Goal: Task Accomplishment & Management: Complete application form

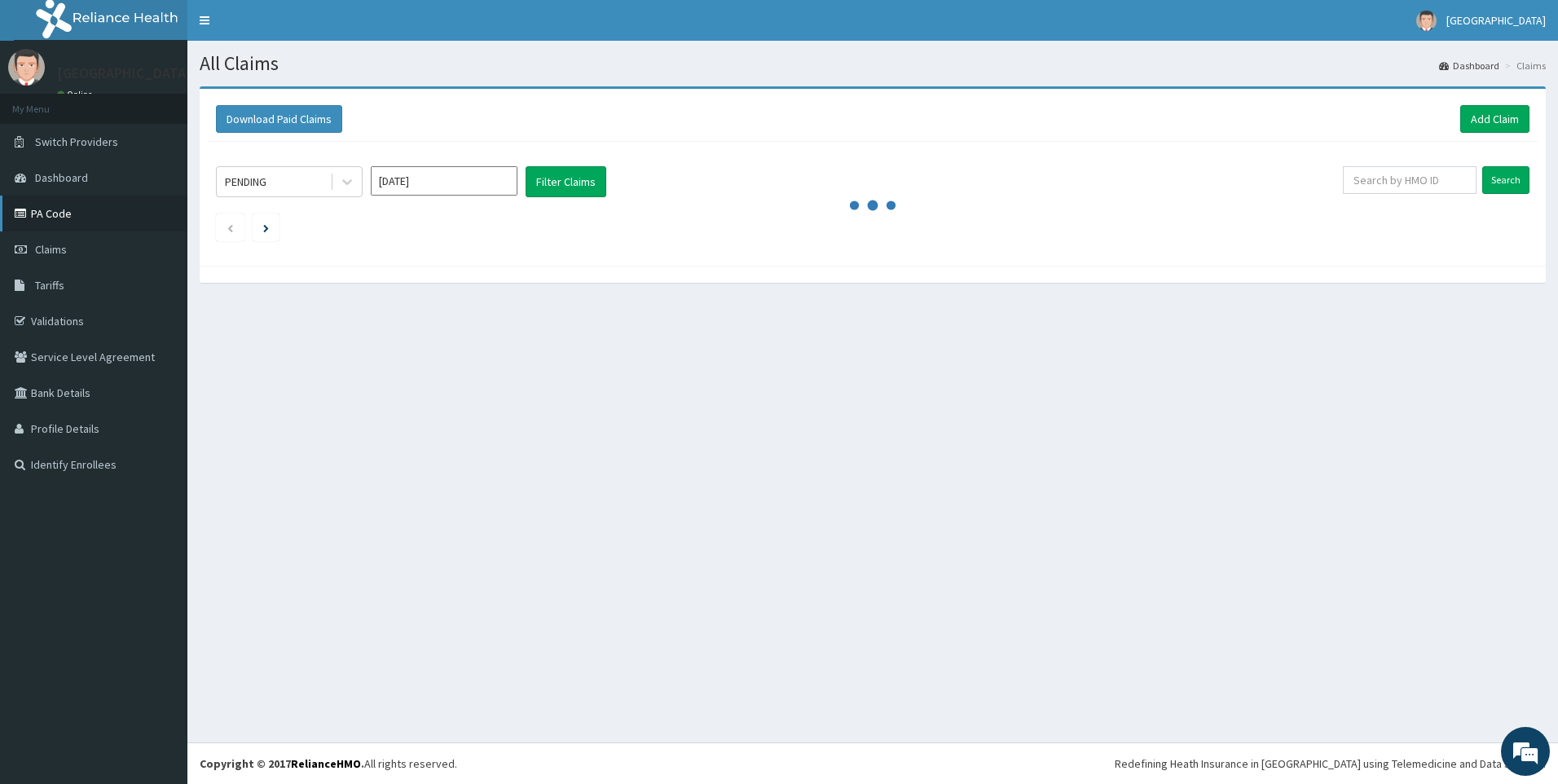
click at [62, 197] on link "PA Code" at bounding box center [94, 214] width 187 height 36
click at [63, 204] on link "PA Code" at bounding box center [94, 214] width 187 height 36
click at [63, 207] on link "PA Code" at bounding box center [94, 214] width 187 height 36
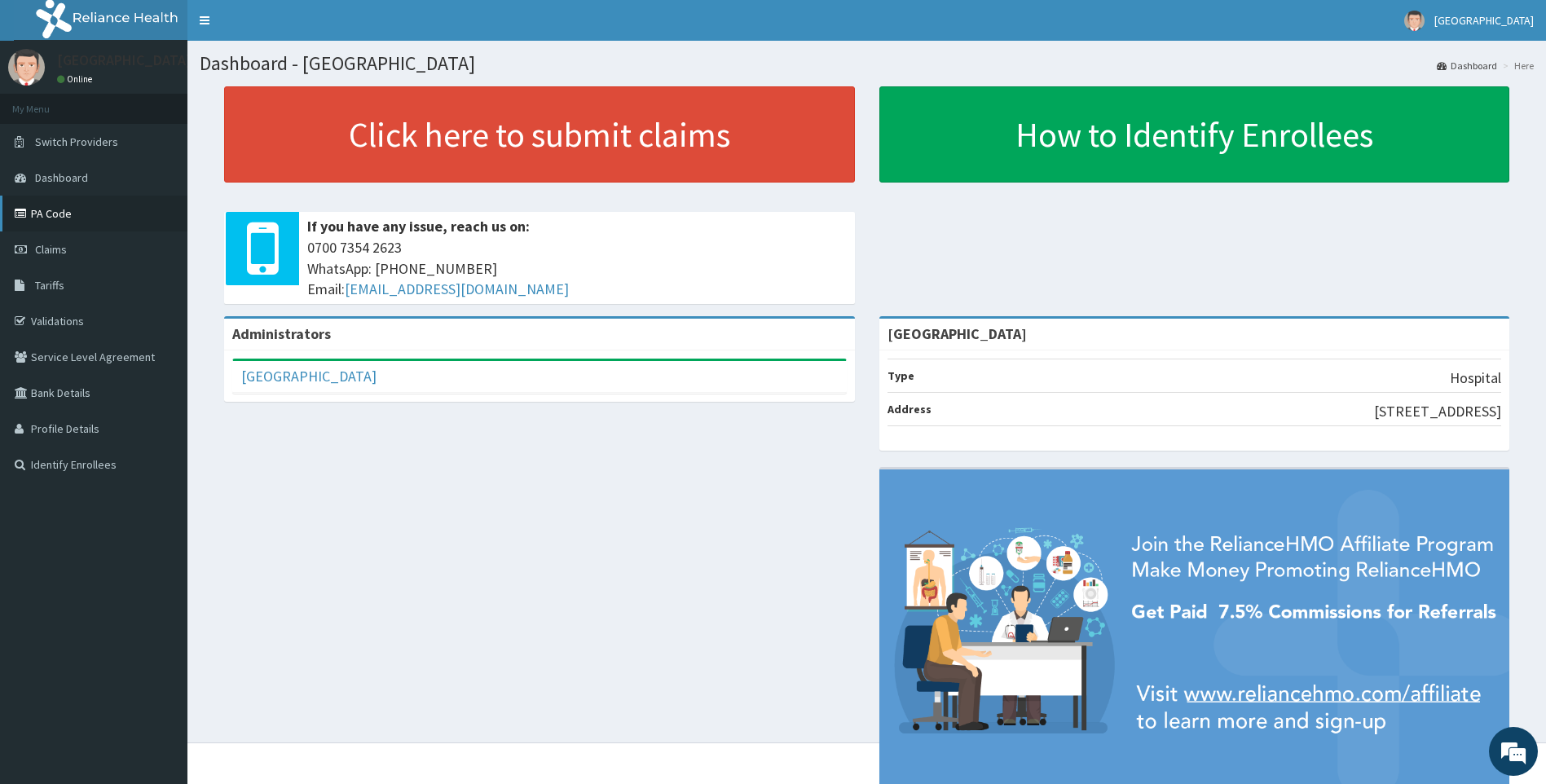
click at [58, 213] on link "PA Code" at bounding box center [94, 214] width 187 height 36
click at [56, 246] on span "Claims" at bounding box center [51, 248] width 32 height 14
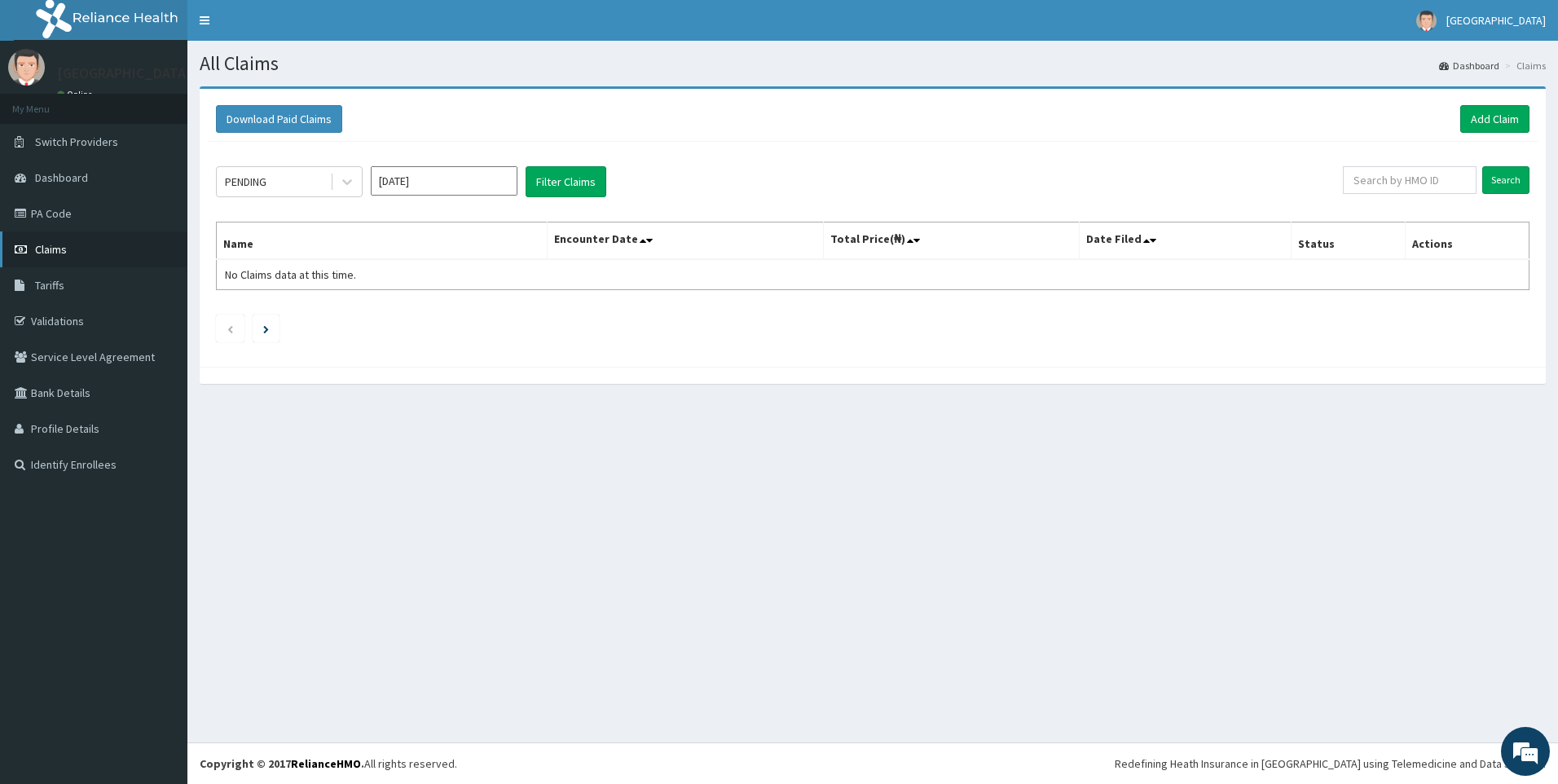
click at [64, 251] on span "Claims" at bounding box center [51, 248] width 32 height 14
click at [1494, 119] on link "Add Claim" at bounding box center [1495, 118] width 70 height 28
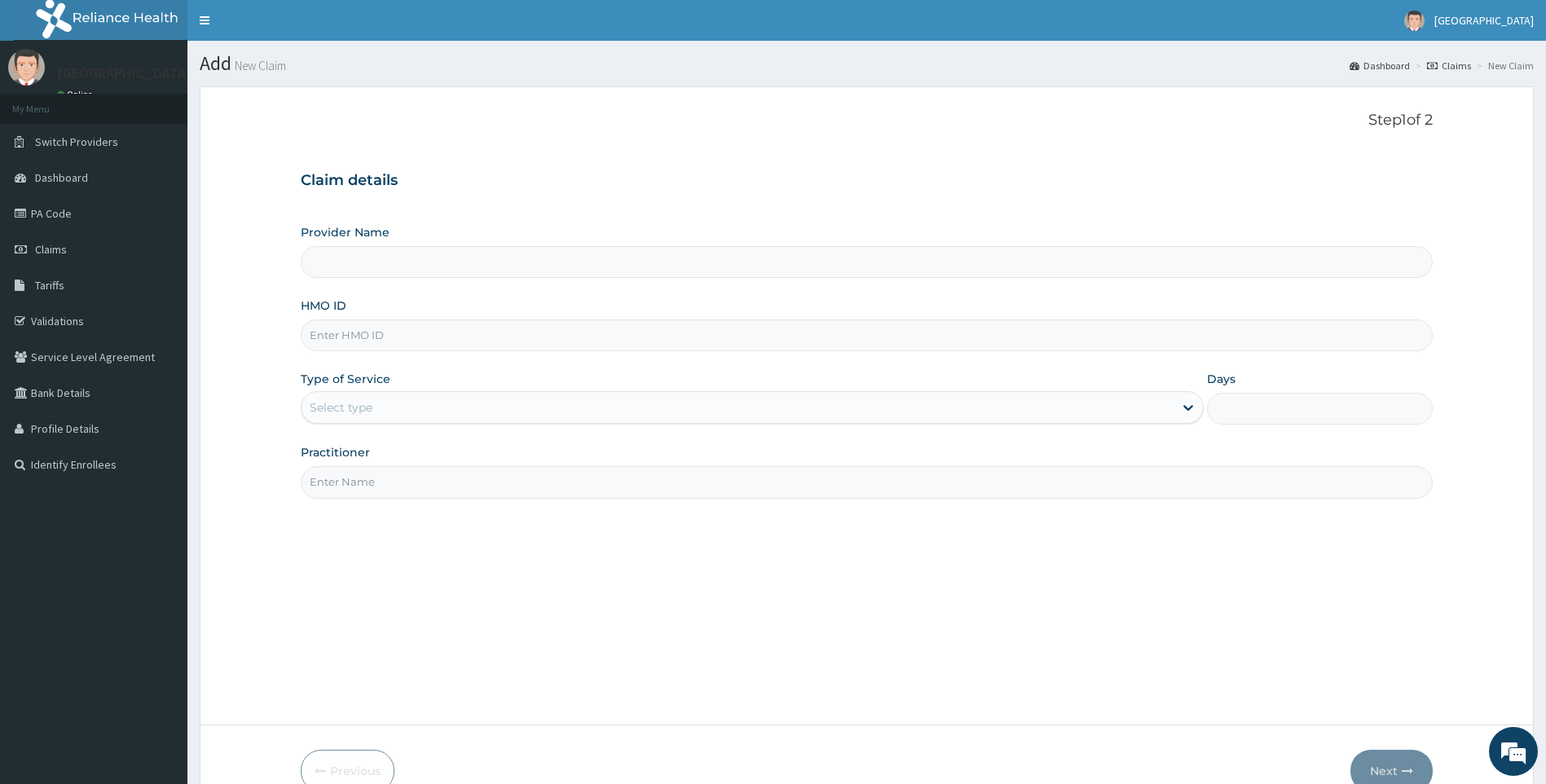
type input "[GEOGRAPHIC_DATA]"
click at [390, 335] on input "HMO ID" at bounding box center [868, 334] width 1133 height 32
paste input "PIN/10042/A"
type input "PIN/10042/A"
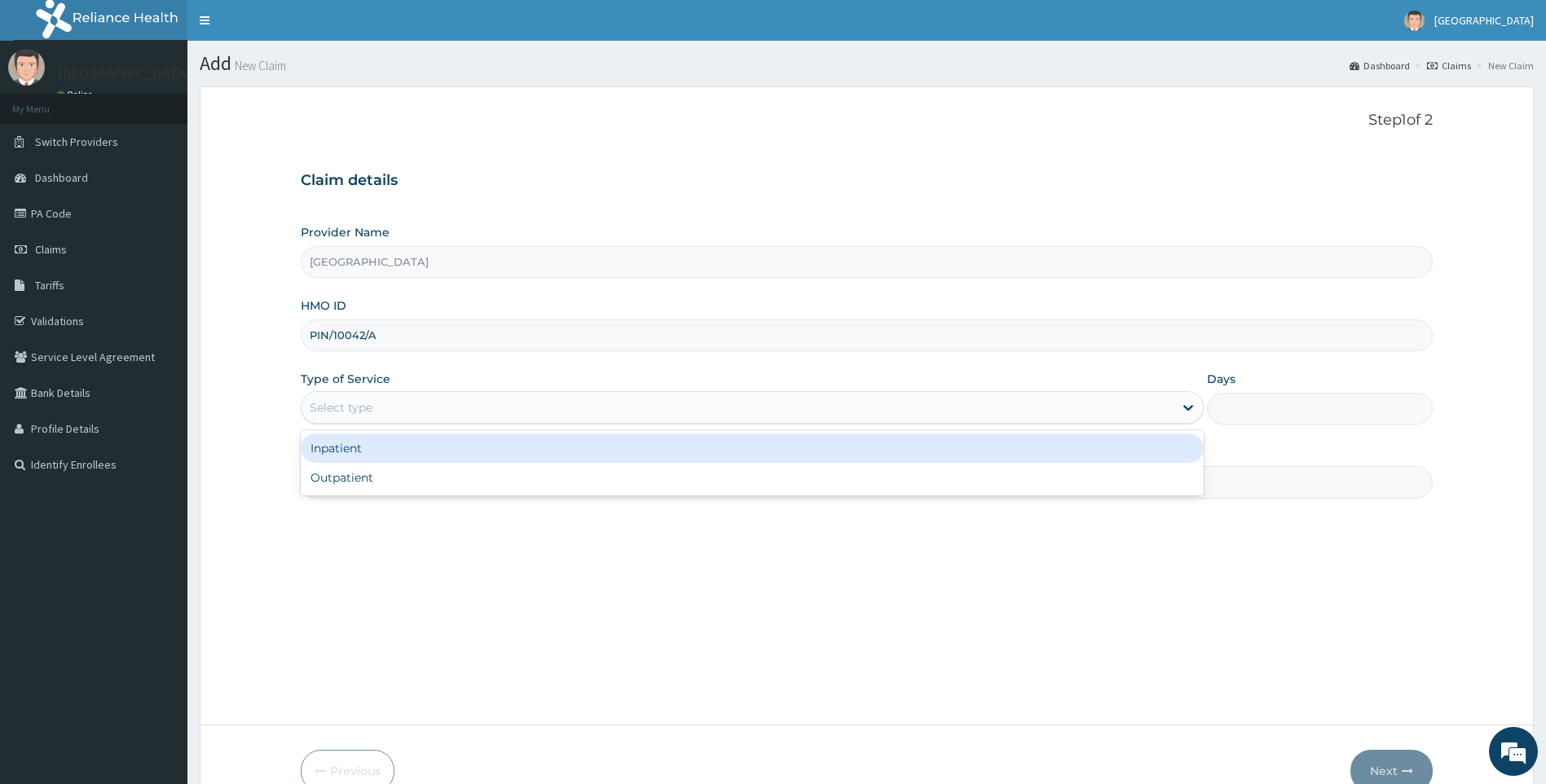
click at [411, 406] on div "Select type" at bounding box center [739, 407] width 873 height 26
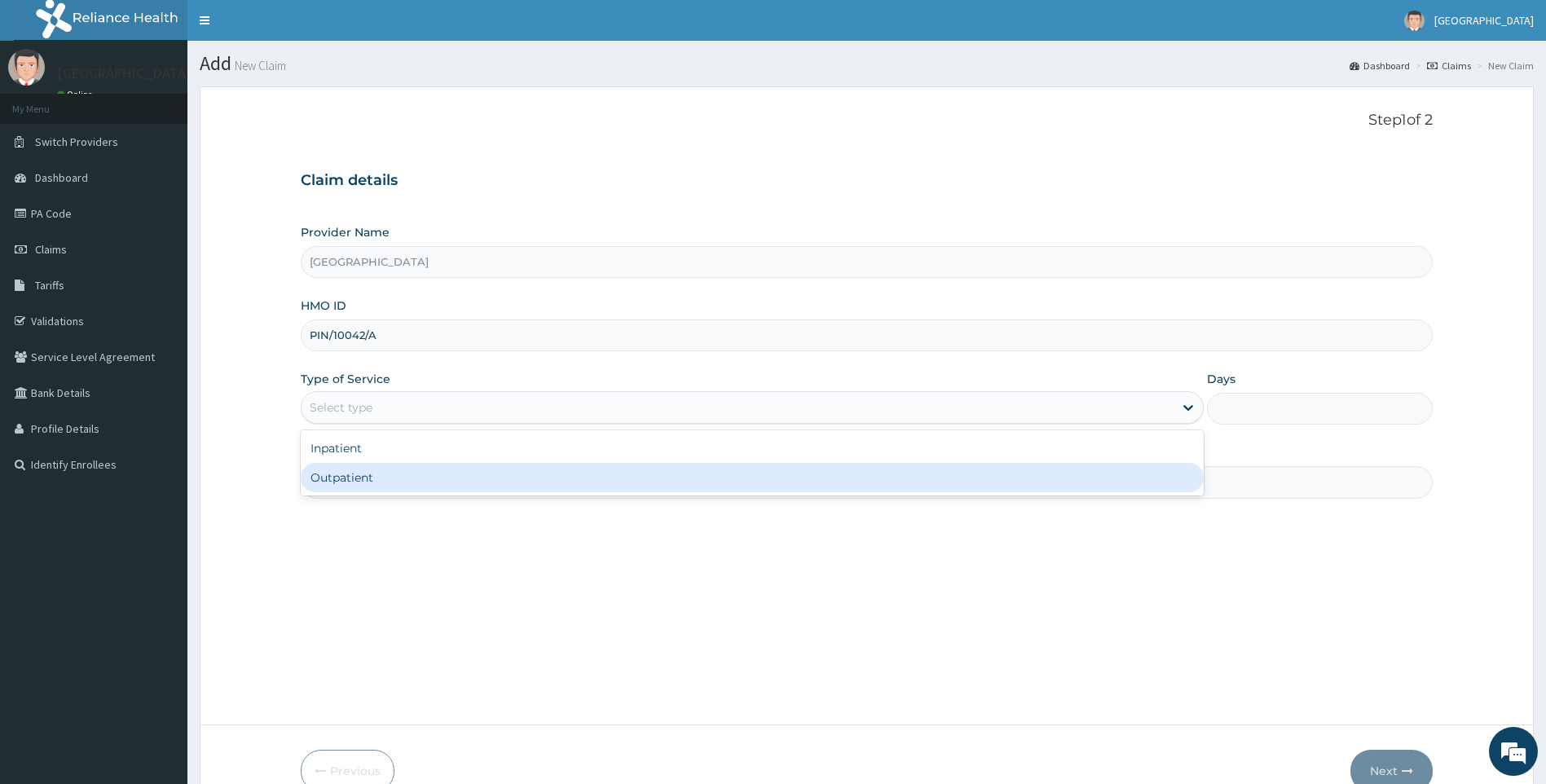
click at [390, 483] on div "Outpatient" at bounding box center [753, 477] width 904 height 30
type input "1"
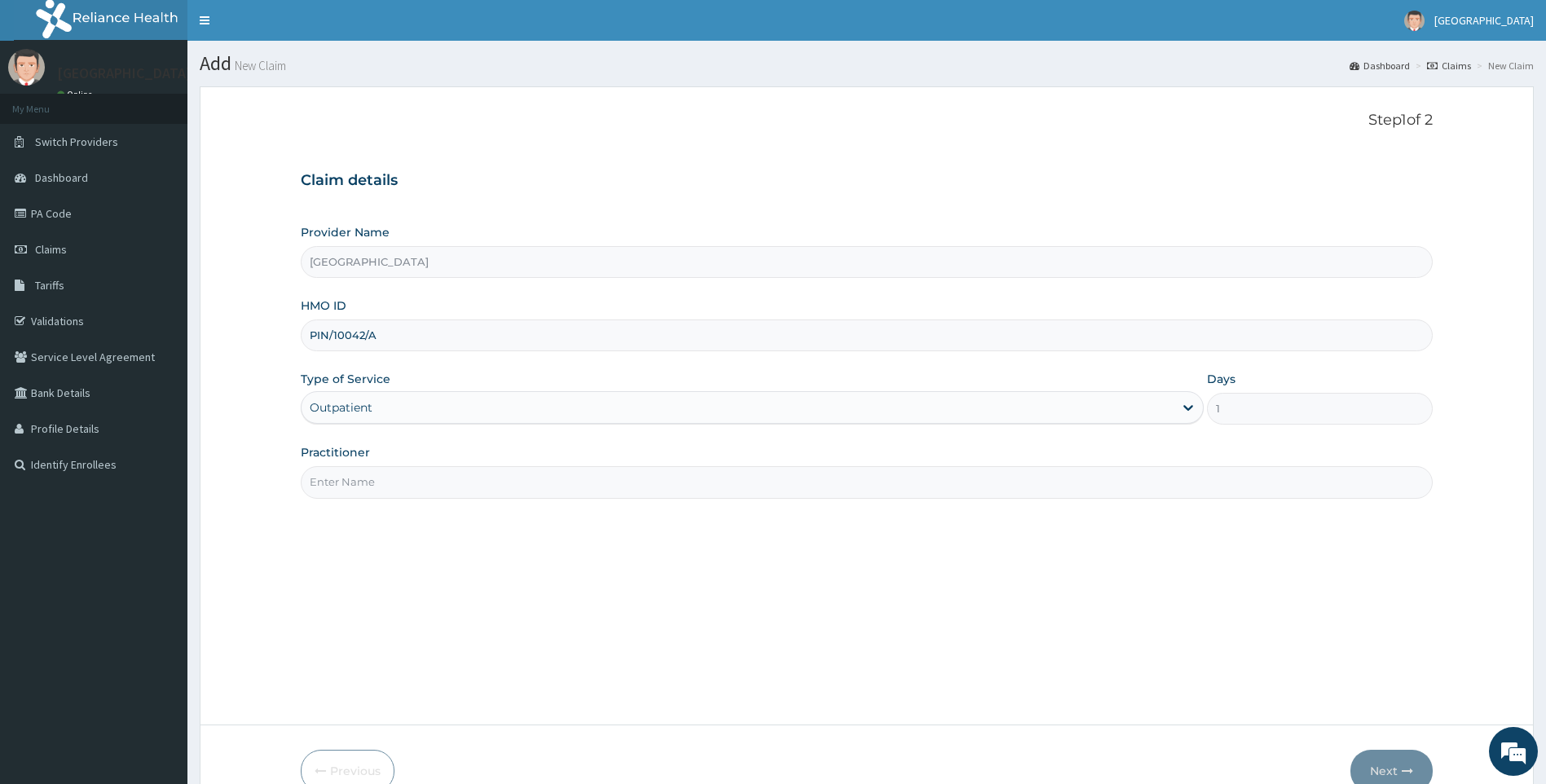
click at [390, 483] on input "Practitioner" at bounding box center [868, 481] width 1133 height 32
type input "g"
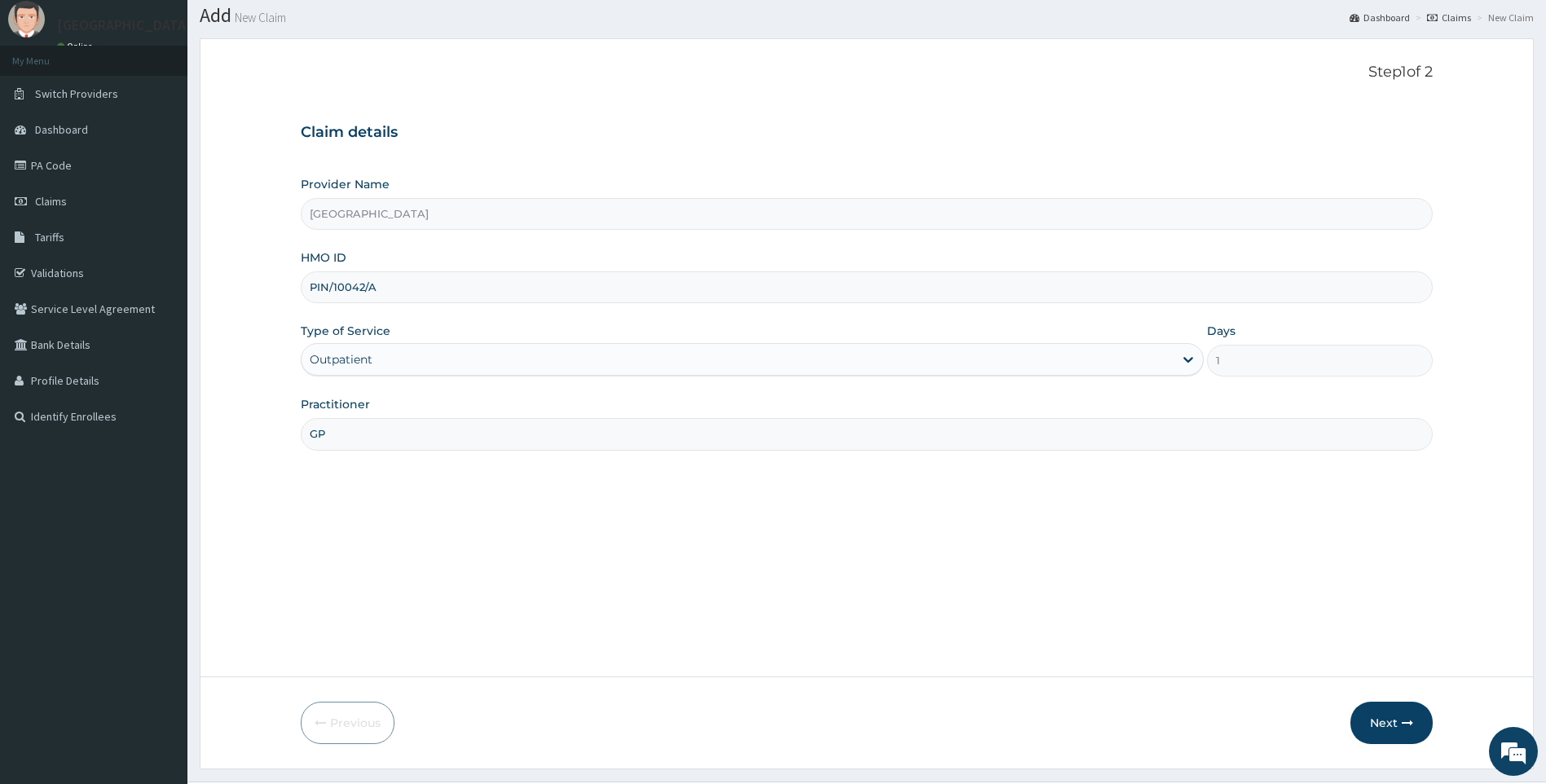
scroll to position [87, 0]
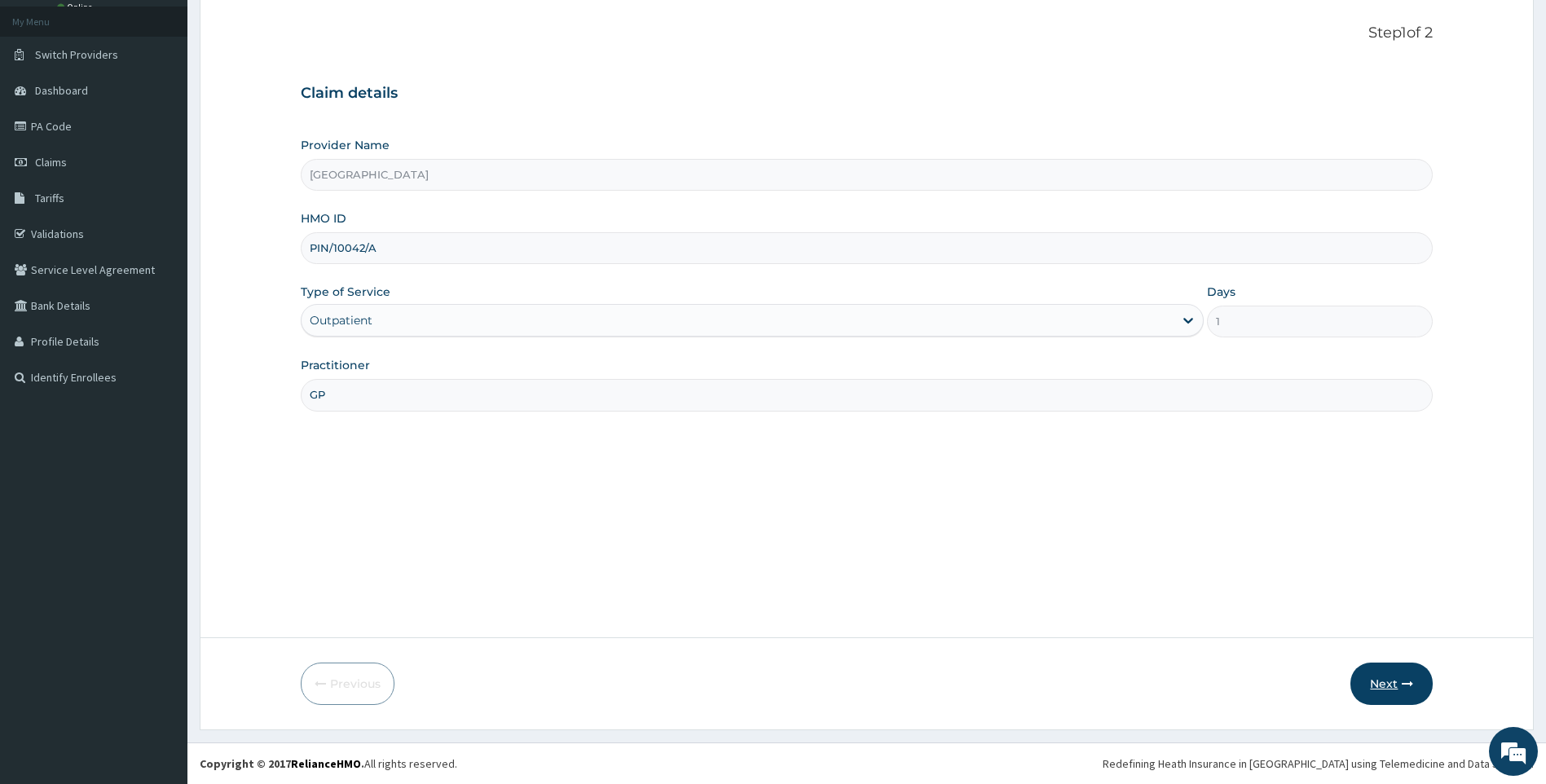
type input "GP"
click at [1380, 679] on button "Next" at bounding box center [1391, 684] width 82 height 42
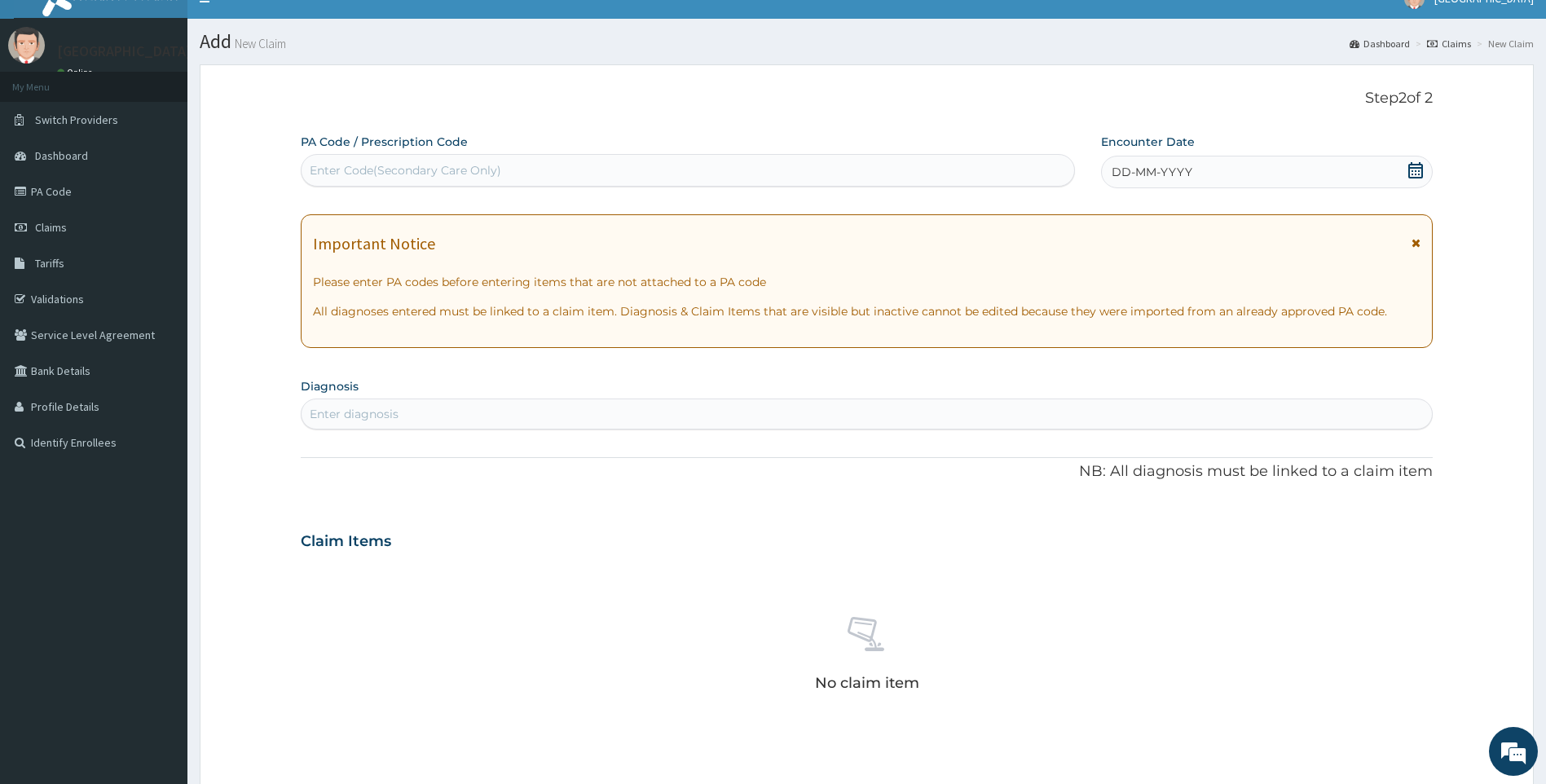
scroll to position [0, 0]
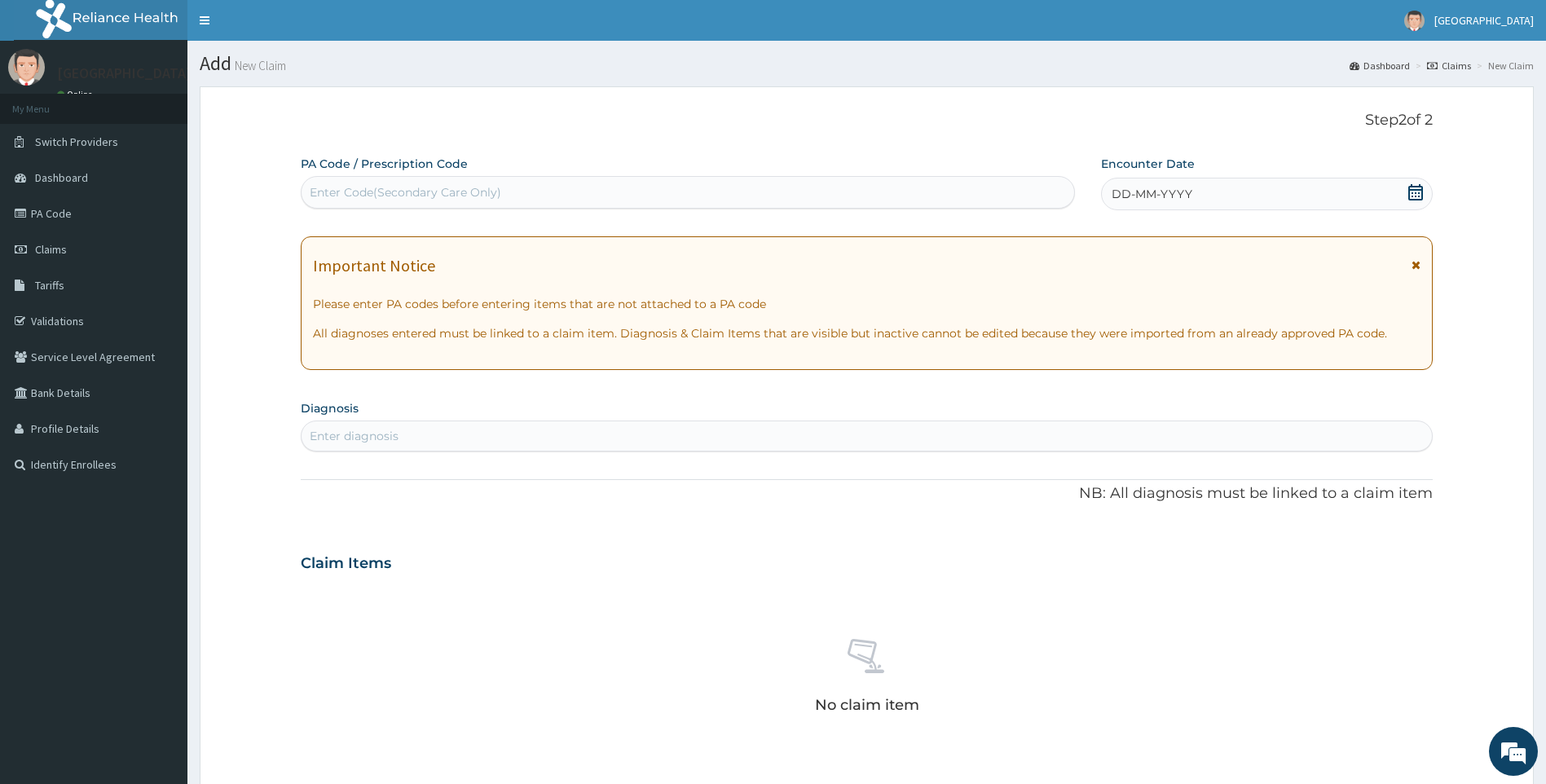
click at [465, 187] on div "Enter Code(Secondary Care Only)" at bounding box center [405, 192] width 191 height 16
paste input "PA/FE1E7C"
type input "PA/FE1E7C"
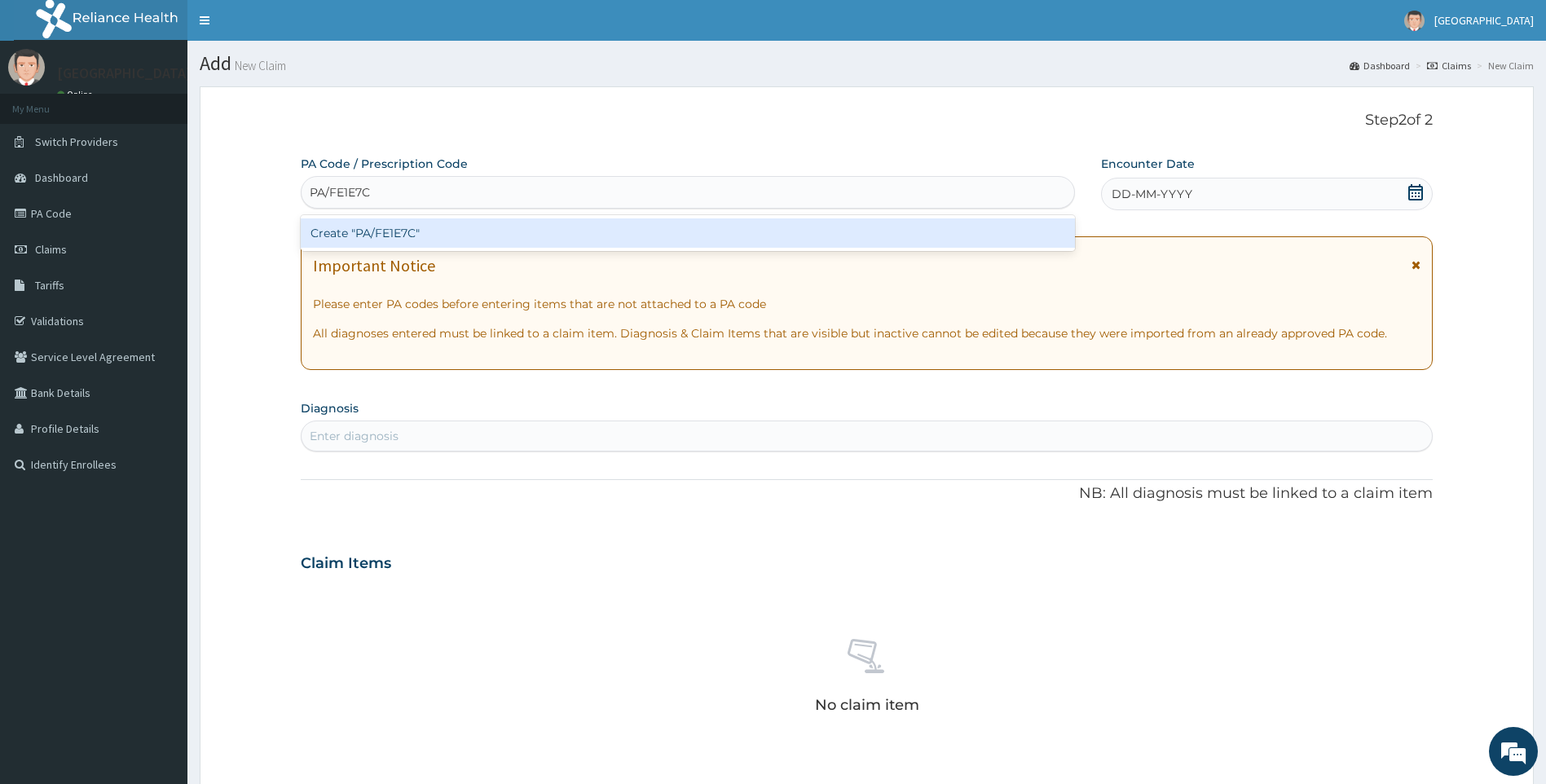
click at [450, 244] on div "Create "PA/FE1E7C"" at bounding box center [688, 233] width 774 height 30
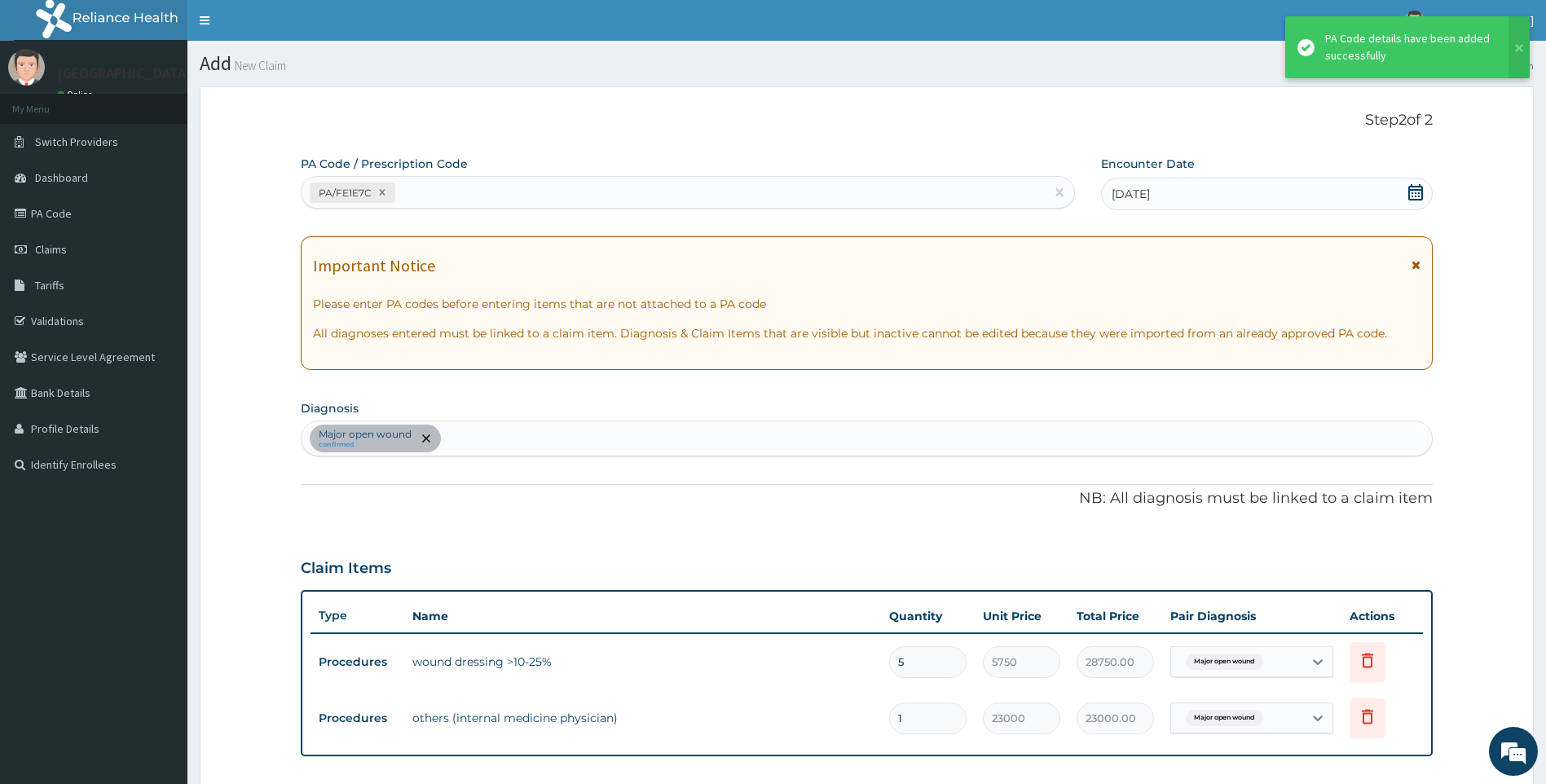
click at [943, 651] on input "5" at bounding box center [928, 661] width 77 height 32
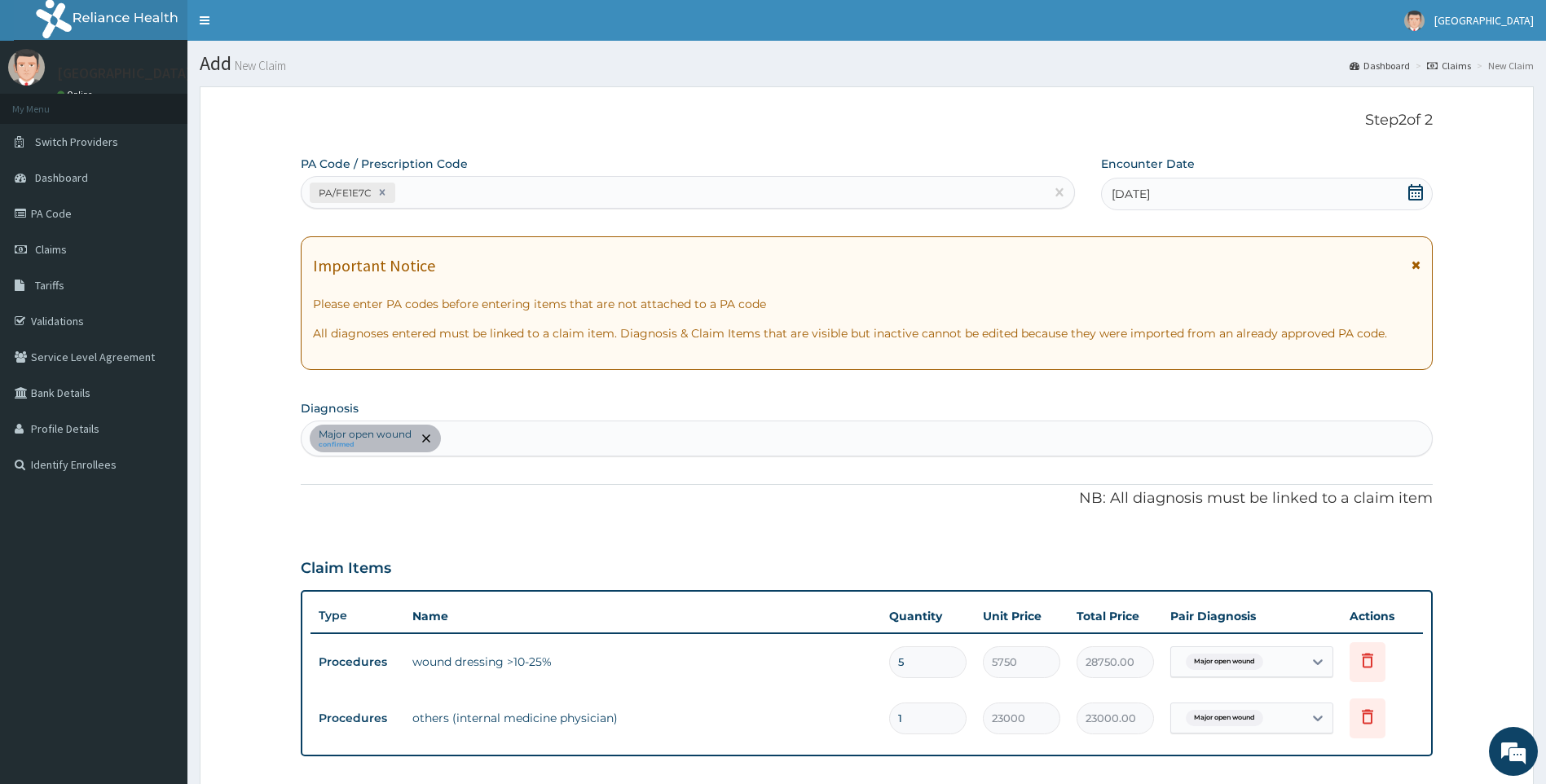
type input "0.00"
type input "1"
type input "5750.00"
type input "1"
click at [900, 527] on div "PA Code / Prescription Code PA/FE1E7C Encounter Date 15-09-2025 Important Notic…" at bounding box center [868, 561] width 1133 height 811
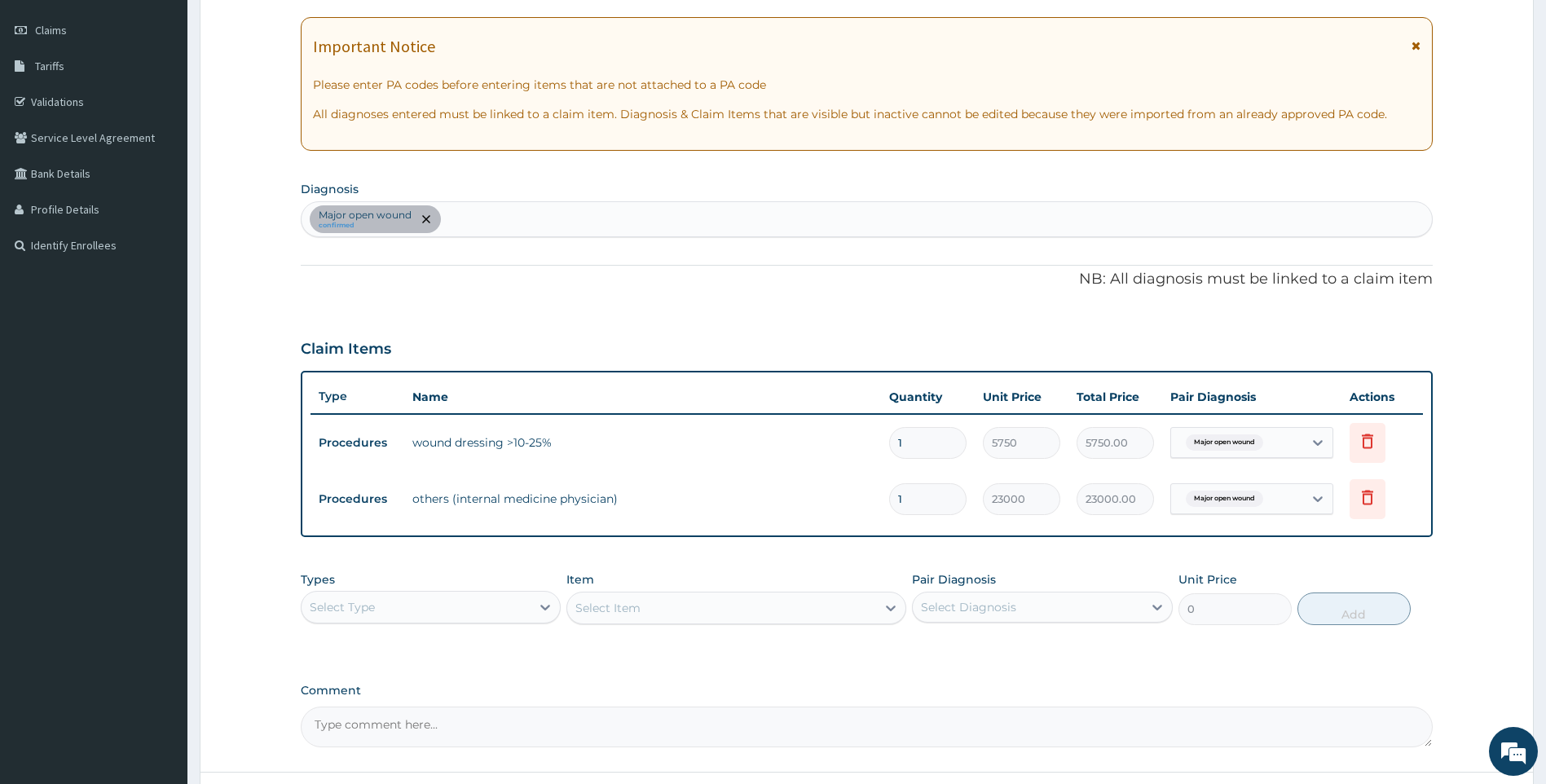
scroll to position [326, 0]
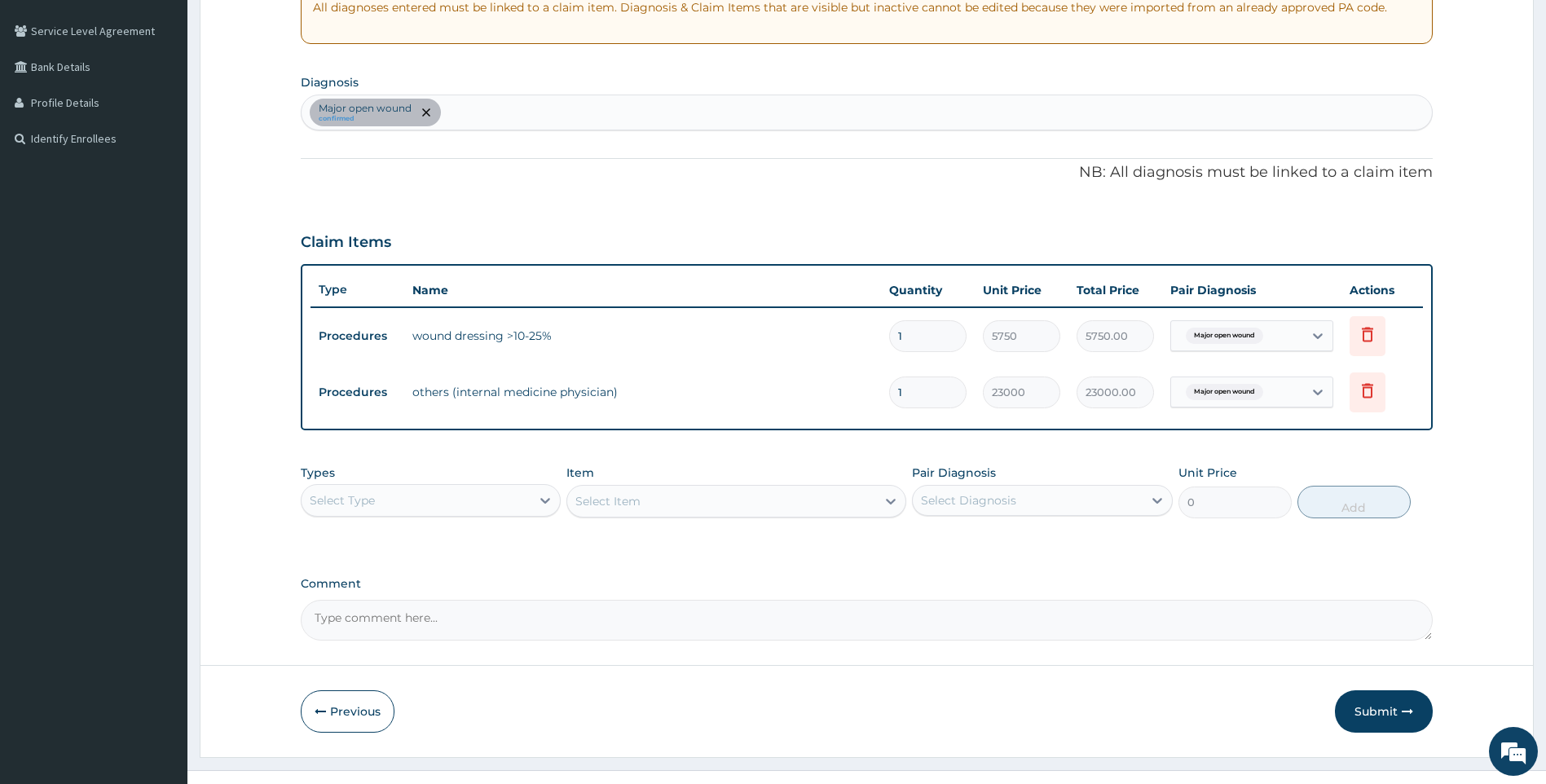
click at [494, 498] on div "Select Type" at bounding box center [417, 499] width 230 height 26
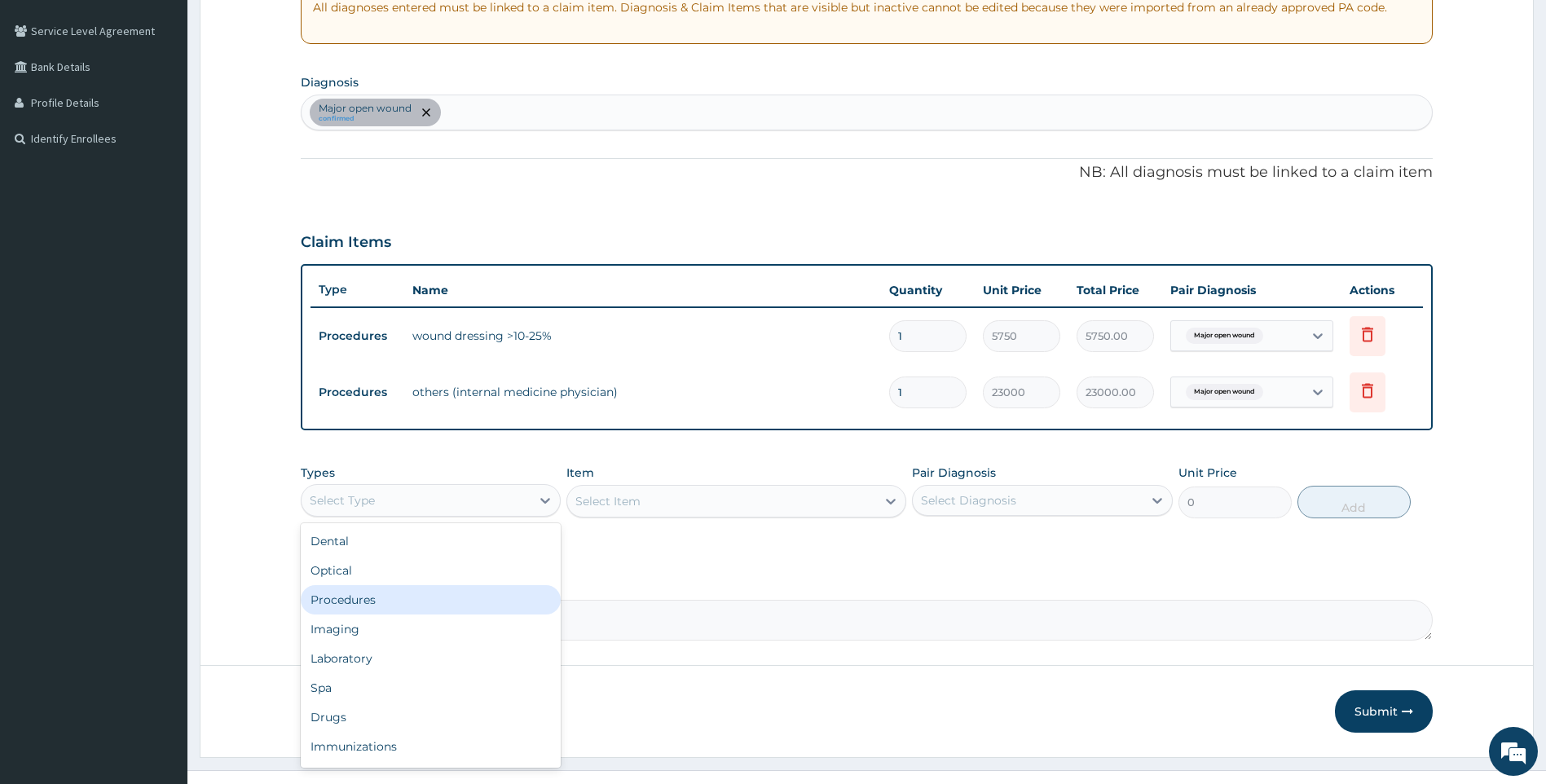
click at [430, 596] on div "Procedures" at bounding box center [431, 599] width 261 height 30
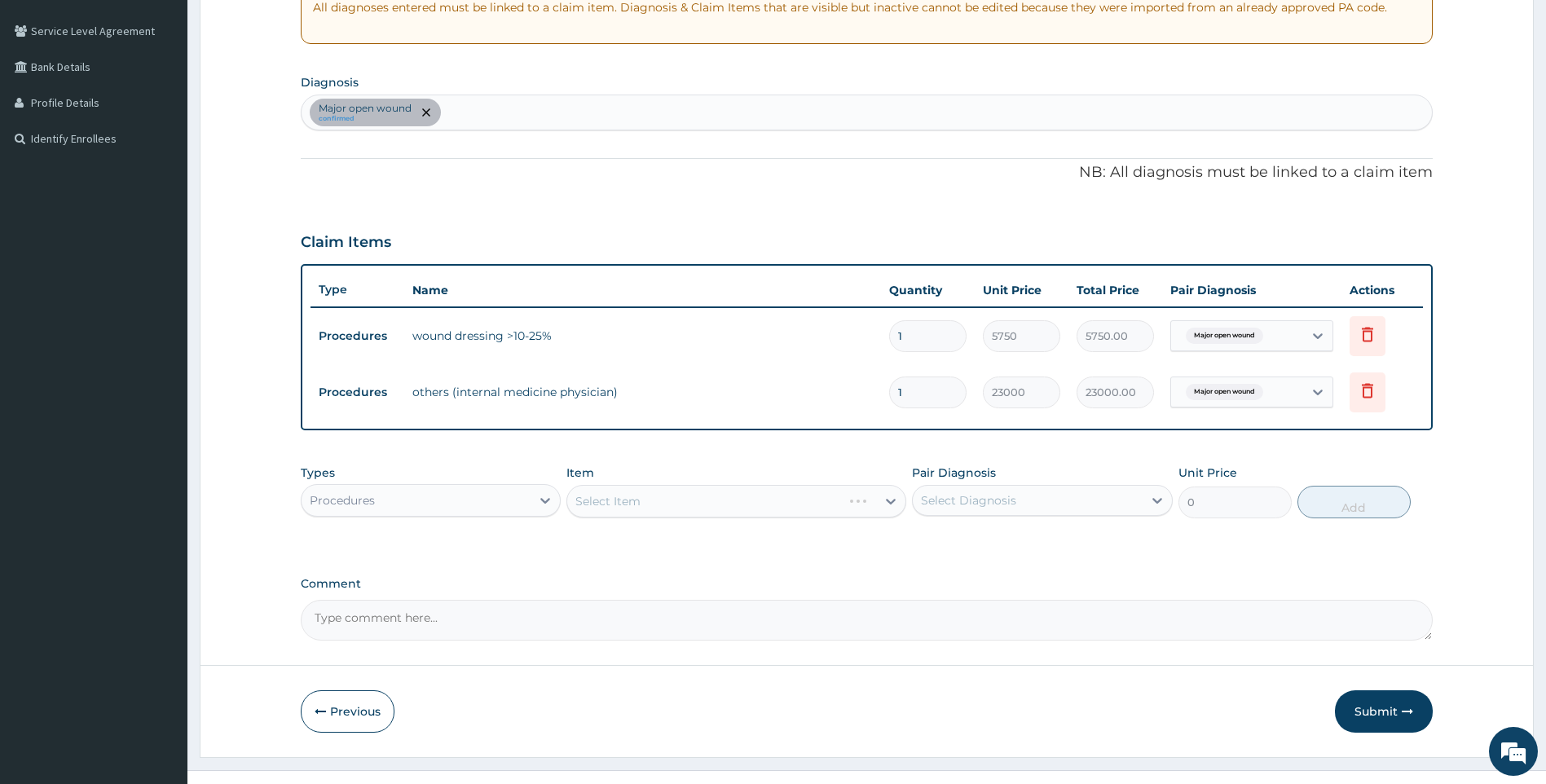
click at [974, 507] on div "Select Diagnosis" at bounding box center [969, 499] width 96 height 16
click at [987, 546] on label "Major open wound" at bounding box center [995, 540] width 112 height 16
checkbox input "true"
click at [738, 547] on div "Types Procedures Item Select Item Pair Diagnosis Major open wound Unit Price 0 …" at bounding box center [868, 503] width 1133 height 95
click at [739, 503] on div "Select Item" at bounding box center [721, 500] width 309 height 26
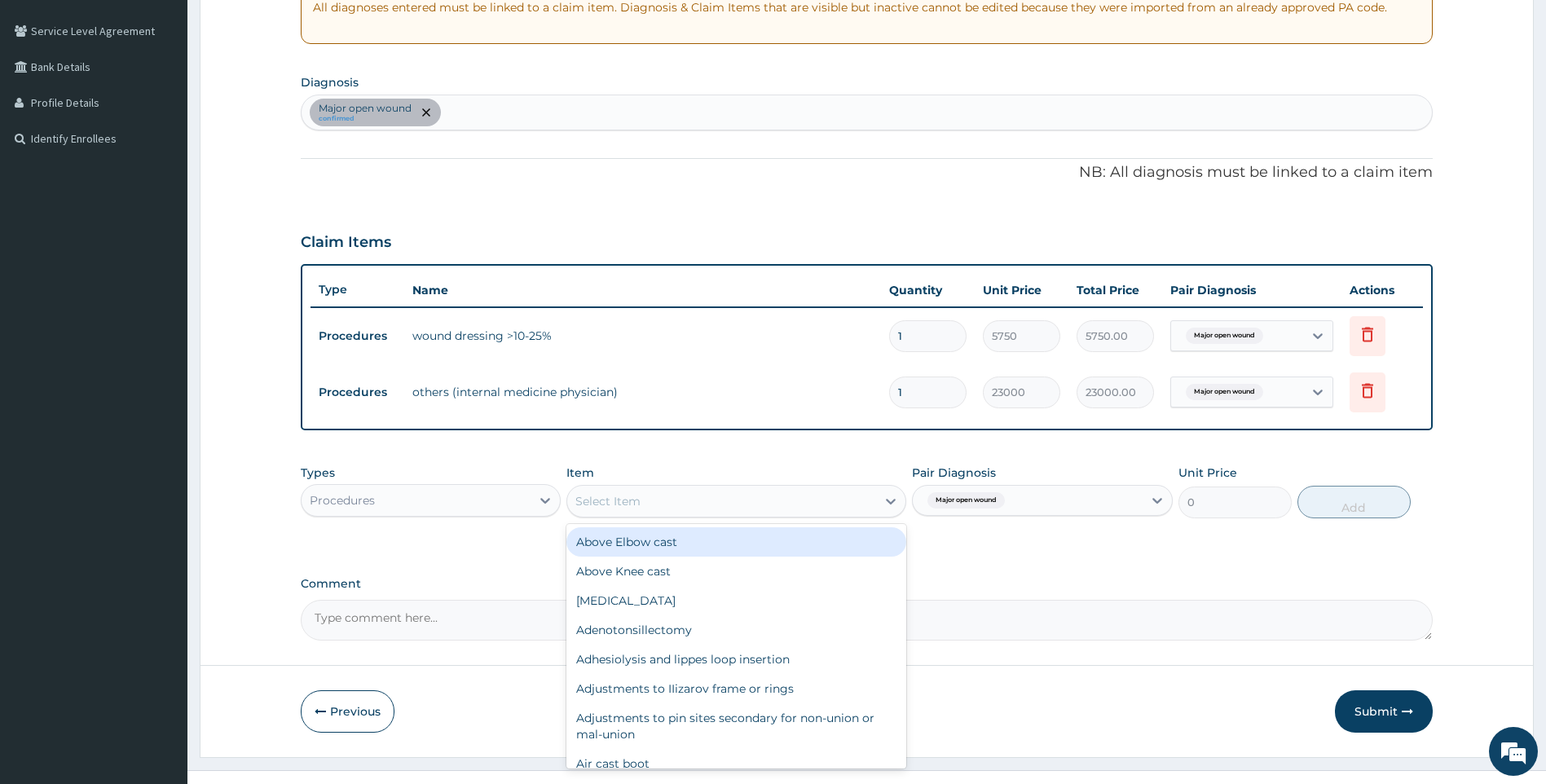
type input "G"
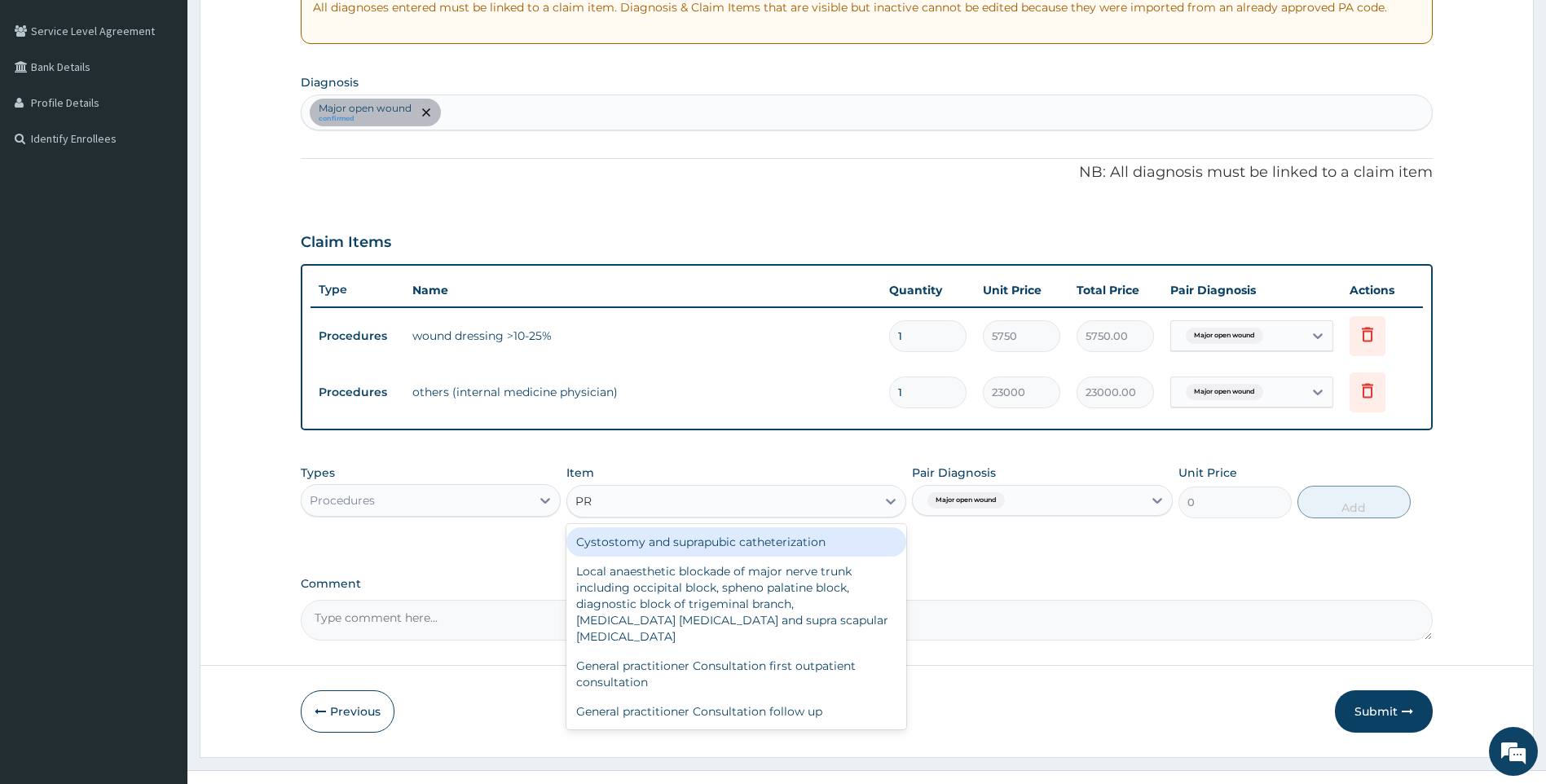
type input "PRA"
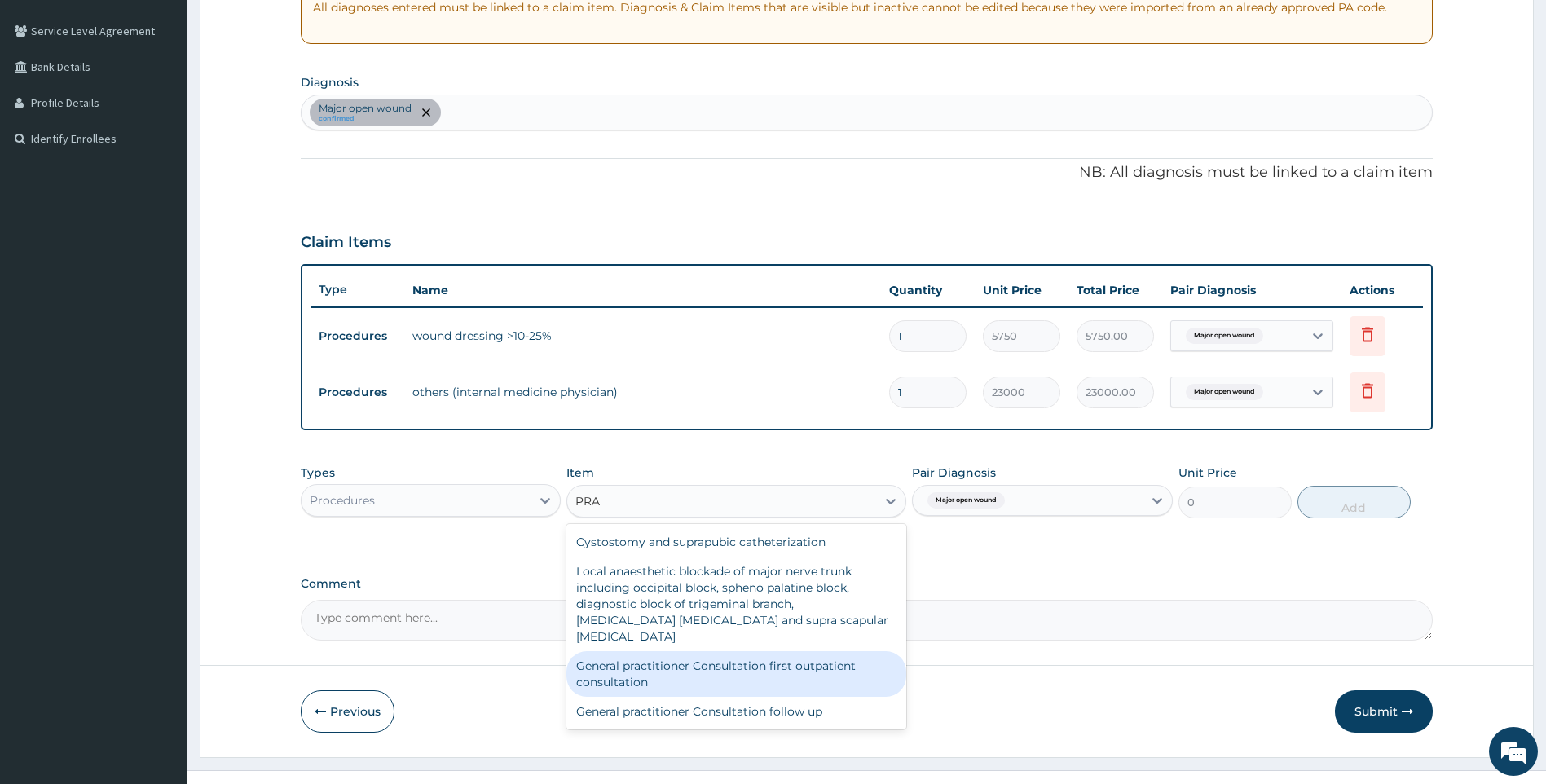
click at [676, 651] on div "General practitioner Consultation first outpatient consultation" at bounding box center [737, 674] width 340 height 46
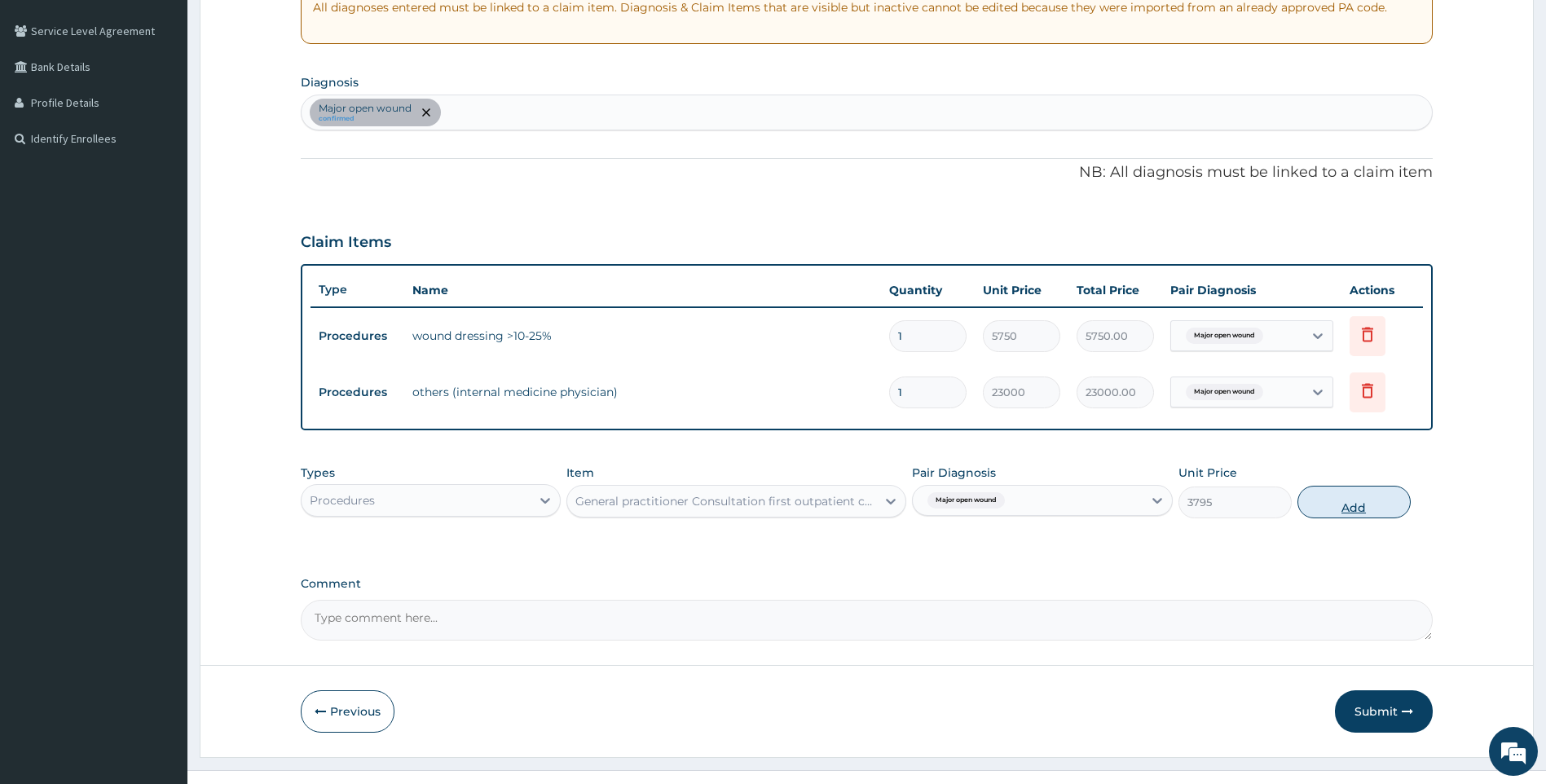
click at [1361, 504] on button "Add" at bounding box center [1354, 501] width 114 height 32
type input "0"
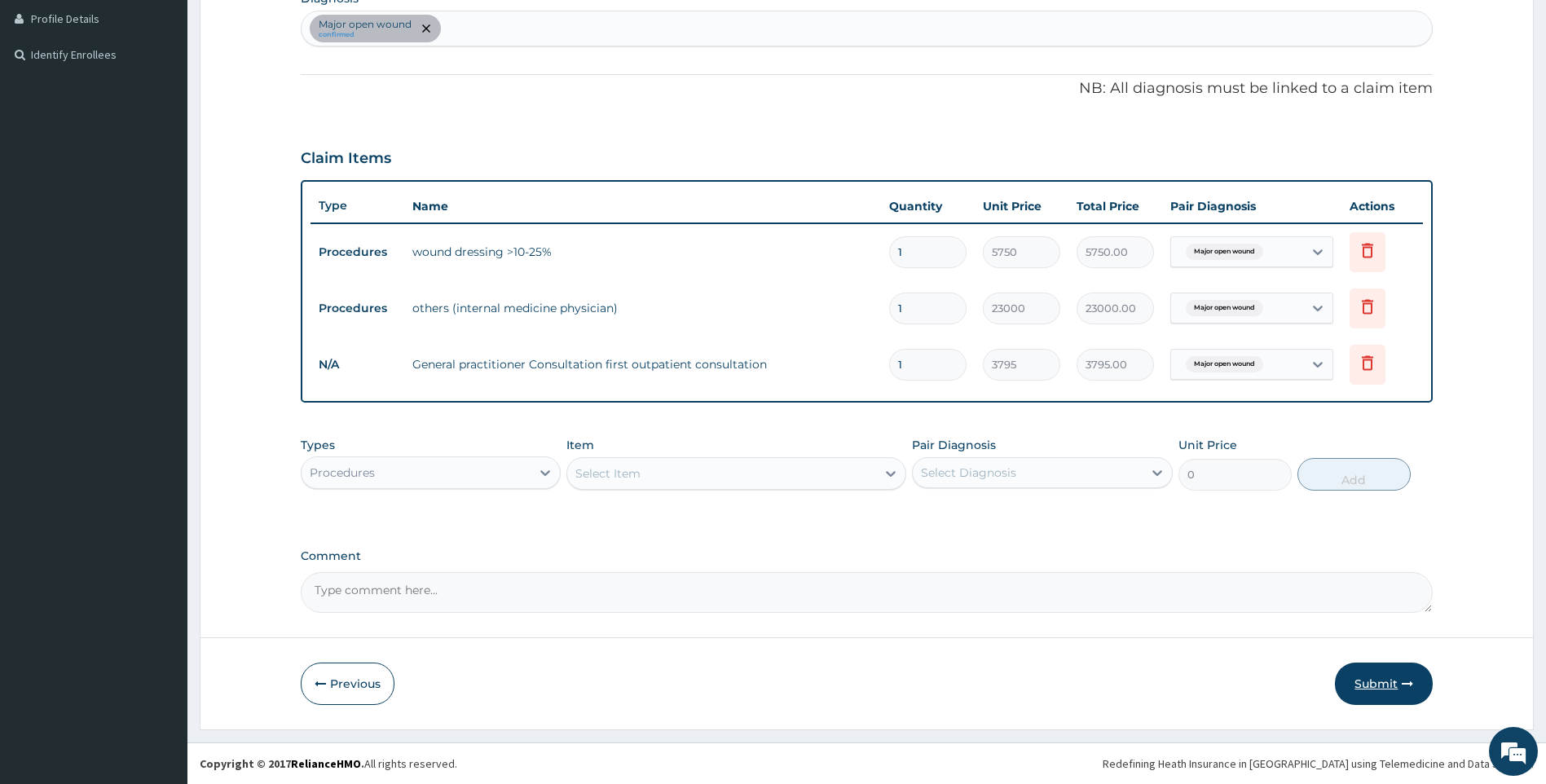
click at [1362, 675] on button "Submit" at bounding box center [1384, 684] width 97 height 42
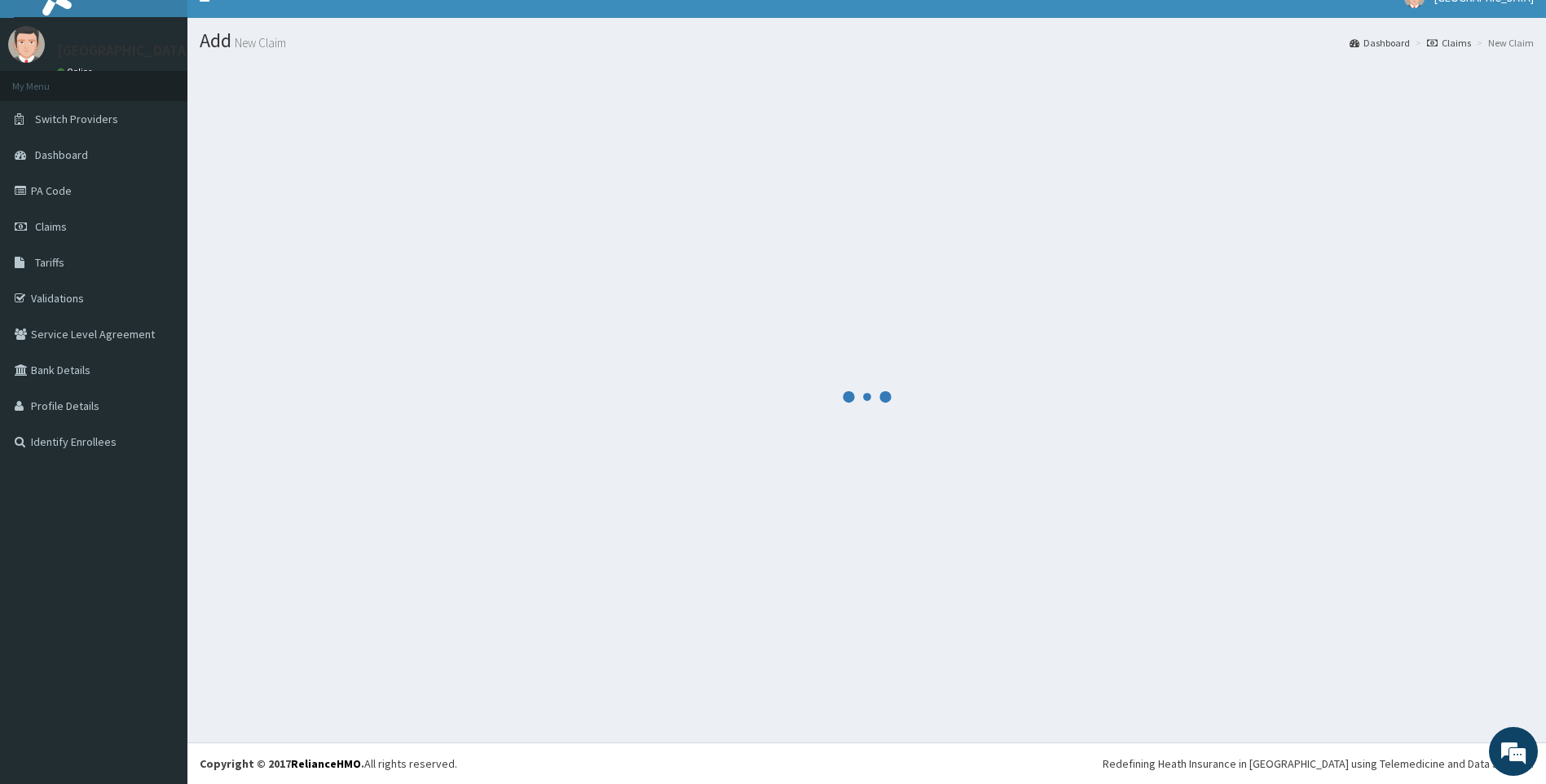
scroll to position [23, 0]
